Goal: Information Seeking & Learning: Find specific fact

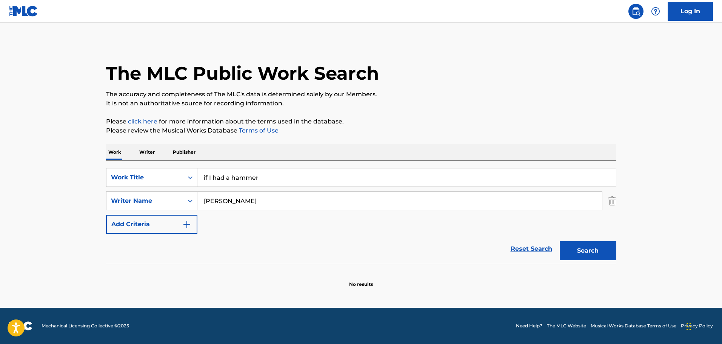
click at [274, 207] on input "[PERSON_NAME]" at bounding box center [399, 201] width 404 height 18
click at [236, 201] on input "[PERSON_NAME]" at bounding box center [399, 201] width 404 height 18
click at [559, 241] on button "Search" at bounding box center [587, 250] width 57 height 19
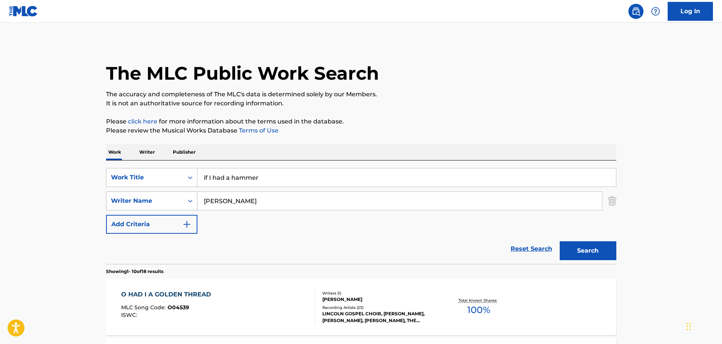
drag, startPoint x: 261, startPoint y: 198, endPoint x: 193, endPoint y: 203, distance: 67.7
click at [193, 203] on div "SearchWithCriteria0df039aa-e24d-46aa-962d-e60eb47c6de0 Writer Name [PERSON_NAME]" at bounding box center [361, 200] width 510 height 19
drag, startPoint x: 202, startPoint y: 201, endPoint x: 187, endPoint y: 203, distance: 14.8
click at [187, 203] on div "SearchWithCriteria0df039aa-e24d-46aa-962d-e60eb47c6de0 Writer Name [PERSON_NAME]" at bounding box center [361, 200] width 510 height 19
paste input "Eitzel"
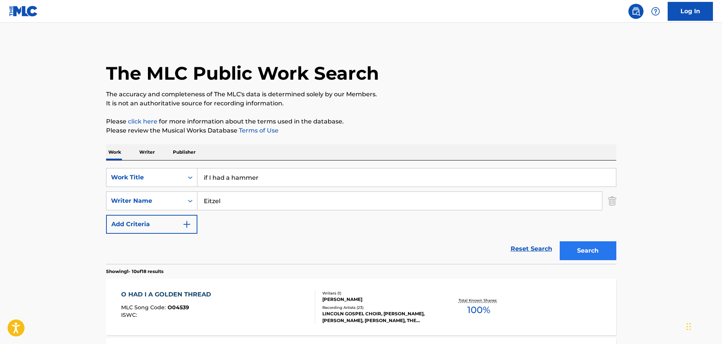
type input "Eitzel"
click at [583, 257] on button "Search" at bounding box center [587, 250] width 57 height 19
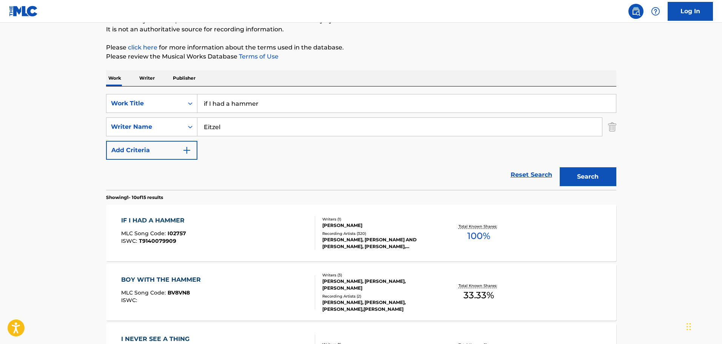
scroll to position [75, 0]
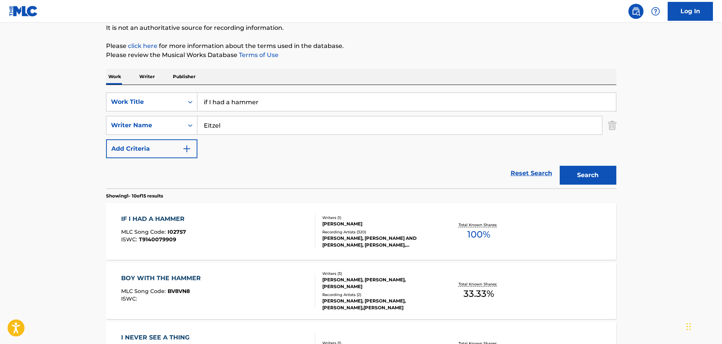
click at [294, 234] on div "IF I HAD A HAMMER MLC Song Code : I02757 ISWC : T9140079909" at bounding box center [218, 231] width 194 height 34
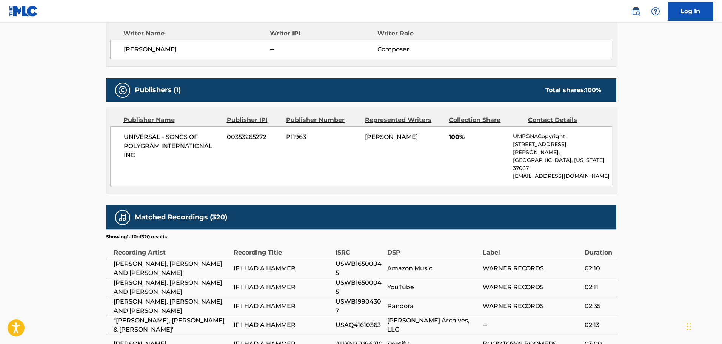
scroll to position [211, 0]
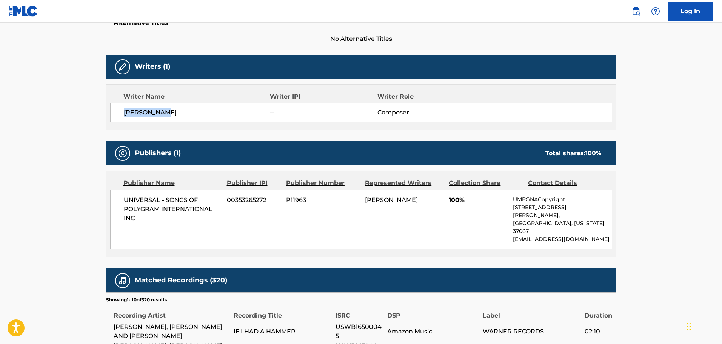
drag, startPoint x: 162, startPoint y: 111, endPoint x: 99, endPoint y: 116, distance: 63.6
click at [99, 116] on div "< Back to public search results Copy work link IF I HAD A HAMMER Work Detail Me…" at bounding box center [361, 184] width 528 height 707
copy span "[PERSON_NAME]"
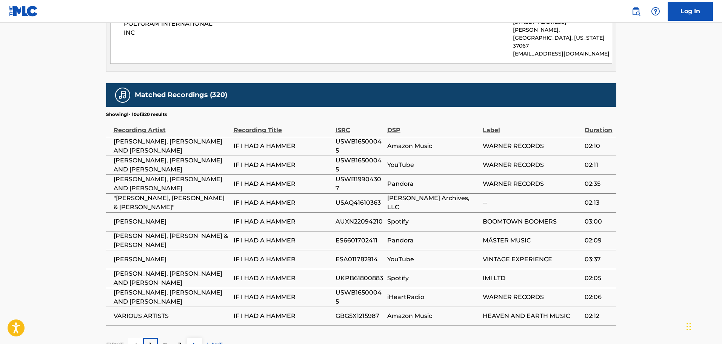
scroll to position [437, 0]
